Goal: Task Accomplishment & Management: Use online tool/utility

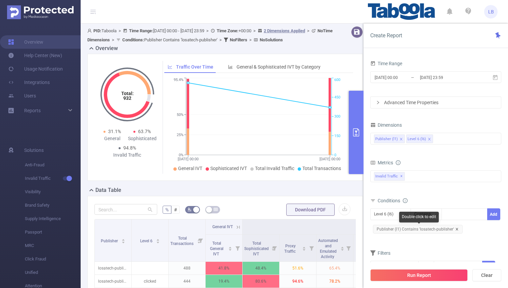
click at [456, 230] on icon "icon: close" at bounding box center [456, 229] width 2 height 2
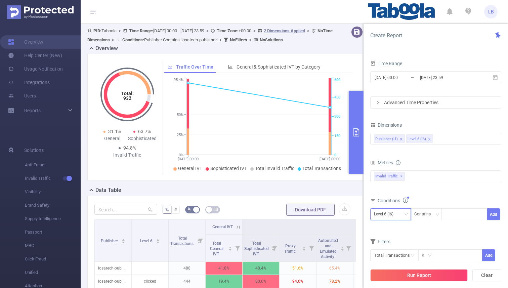
click at [398, 216] on div "Level 6 (l6)" at bounding box center [390, 213] width 33 height 11
click at [394, 229] on li "Publisher (l1)" at bounding box center [390, 228] width 41 height 11
click at [446, 211] on input at bounding box center [446, 214] width 3 height 9
paste input "thehansindiapublisher"
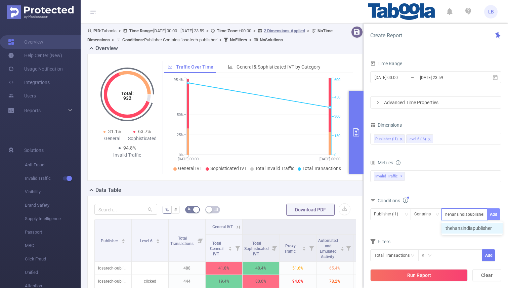
type input "thehansindiapublisher"
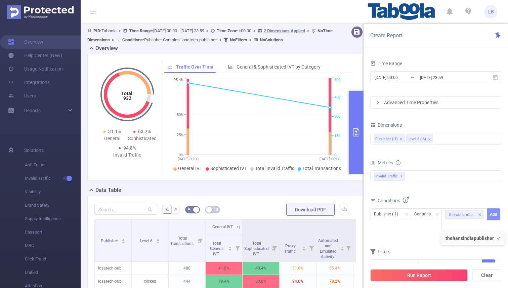
scroll to position [0, 0]
click at [494, 211] on button "Add" at bounding box center [493, 214] width 13 height 12
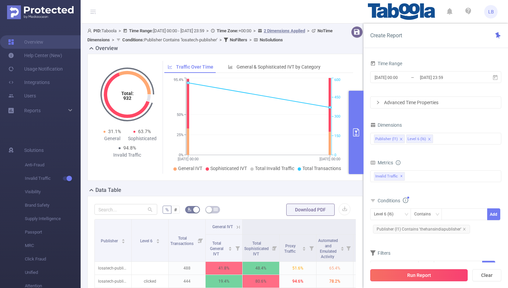
click at [427, 277] on button "Run Report" at bounding box center [418, 275] width 97 height 12
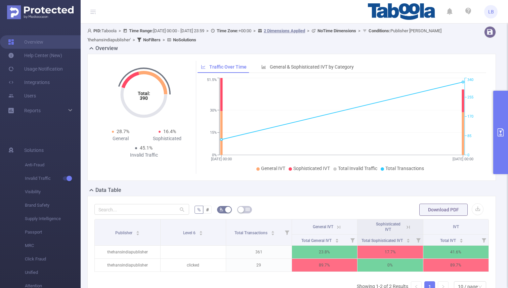
click at [340, 226] on icon at bounding box center [338, 227] width 6 height 6
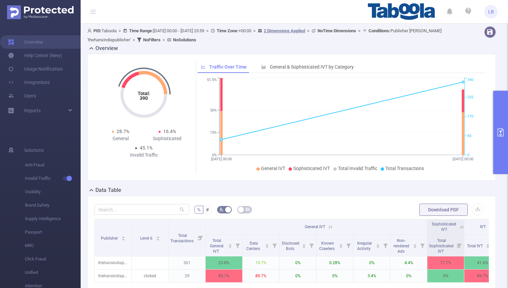
click at [328, 227] on icon at bounding box center [330, 227] width 6 height 6
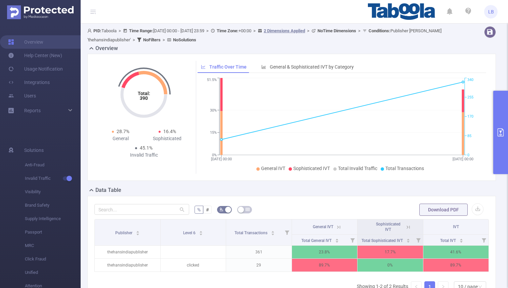
click at [507, 109] on button "primary" at bounding box center [500, 132] width 15 height 83
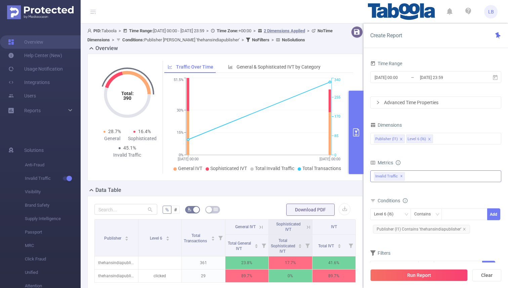
click at [407, 176] on div "Invalid Traffic ✕" at bounding box center [435, 176] width 131 height 12
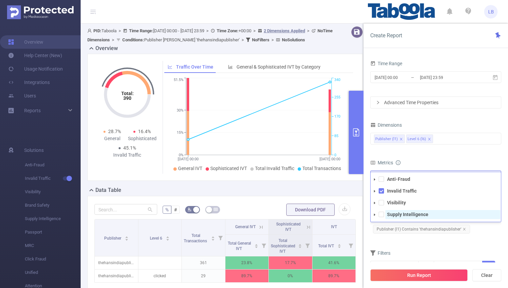
click at [404, 210] on span "Supply Intelligence" at bounding box center [442, 214] width 115 height 9
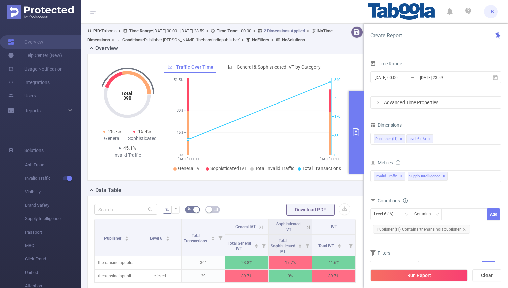
click at [406, 269] on div "Run Report Clear" at bounding box center [435, 275] width 144 height 26
click at [404, 275] on button "Run Report" at bounding box center [418, 275] width 97 height 12
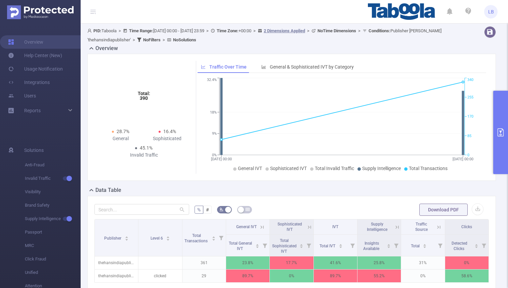
click at [396, 226] on icon at bounding box center [396, 226] width 3 height 3
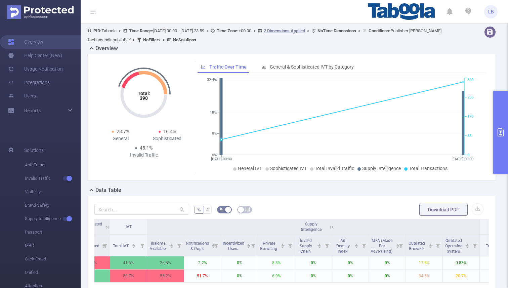
scroll to position [0, 161]
